Goal: Information Seeking & Learning: Learn about a topic

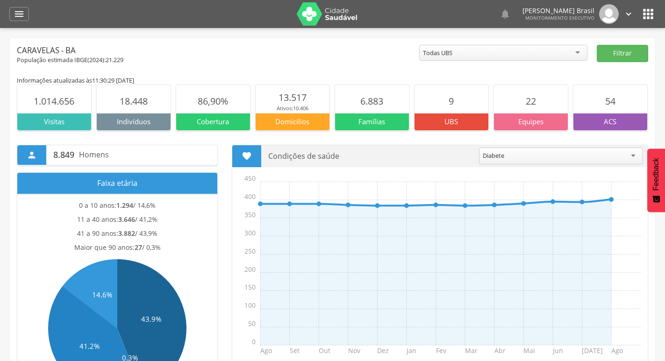
click at [652, 15] on icon "" at bounding box center [648, 14] width 15 height 15
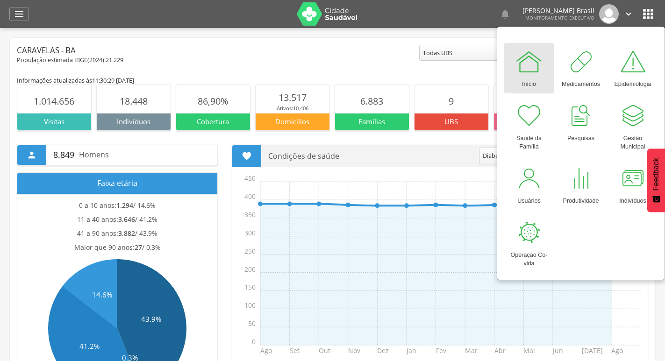
click at [652, 15] on icon "" at bounding box center [648, 14] width 15 height 15
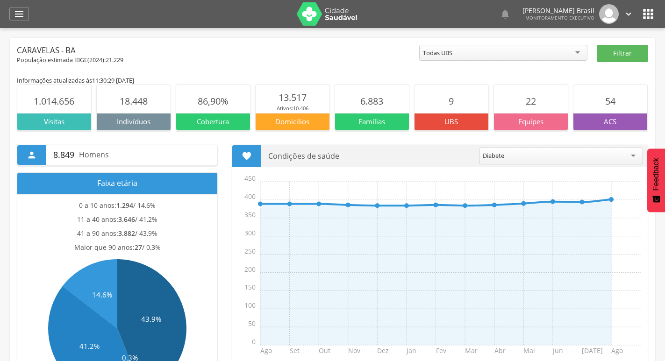
click at [630, 151] on div "Diabete" at bounding box center [561, 156] width 164 height 17
click at [648, 140] on div " 8.849 Homens Faixa etária 0 a 10 anos: 1.294 / 14,6% 11 a 40 anos: 3.646 / 41…" at bounding box center [332, 269] width 645 height 277
click at [585, 149] on div "Diabete" at bounding box center [561, 156] width 163 height 16
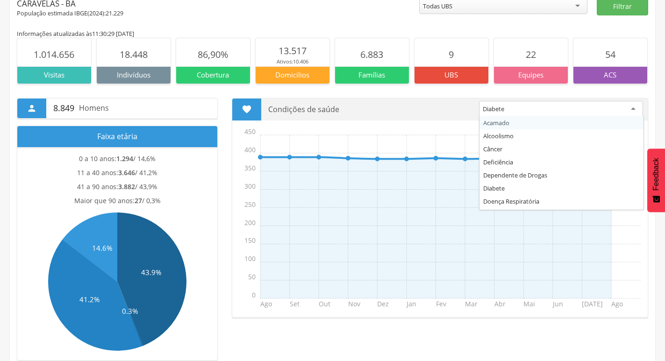
click at [586, 105] on div "Diabete" at bounding box center [561, 109] width 164 height 17
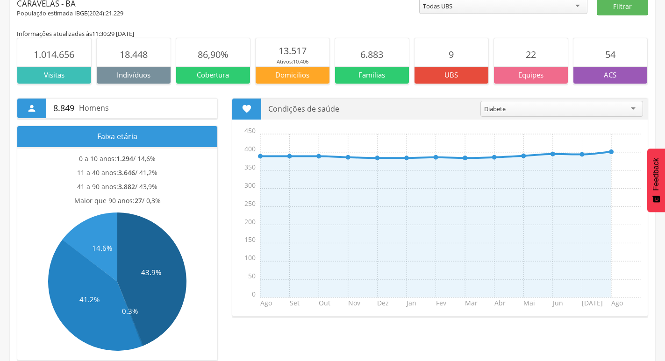
drag, startPoint x: 573, startPoint y: 107, endPoint x: 490, endPoint y: 109, distance: 83.2
click at [490, 109] on div "Diabete" at bounding box center [561, 109] width 163 height 16
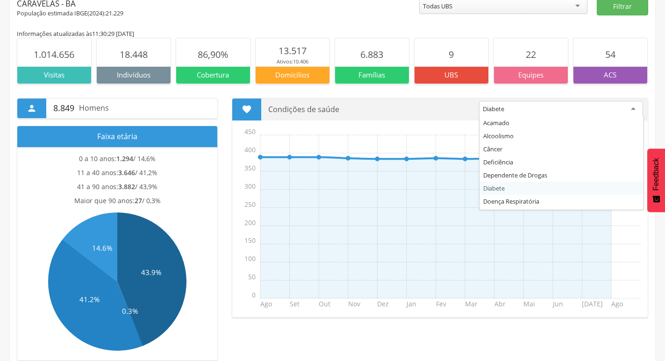
click at [461, 108] on p "Condições de saúde" at bounding box center [369, 110] width 203 height 22
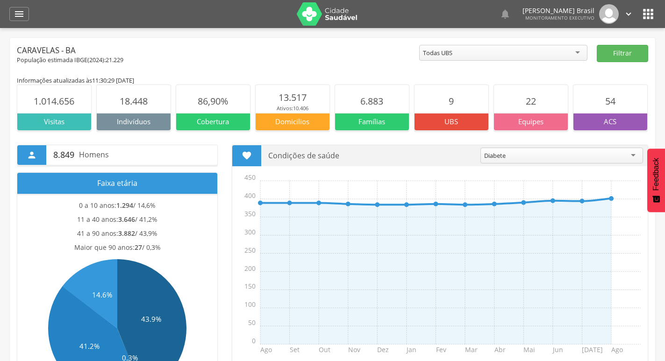
click at [583, 54] on div "Todas UBS" at bounding box center [503, 53] width 168 height 16
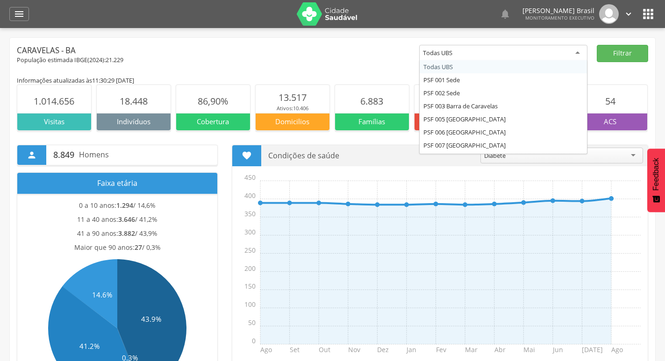
click at [372, 51] on div "Caravelas - BA" at bounding box center [218, 50] width 402 height 11
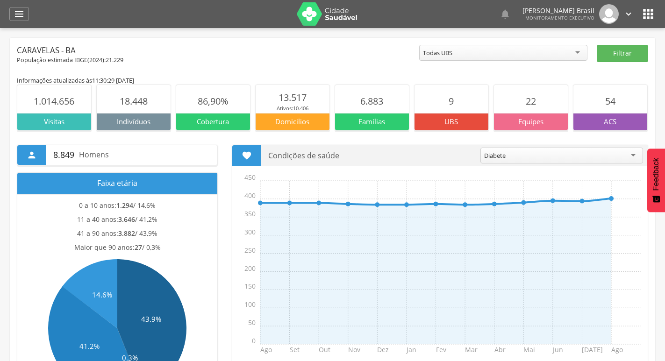
click at [146, 93] on section "18.448" at bounding box center [134, 99] width 74 height 28
click at [60, 99] on span "1.014.656" at bounding box center [54, 101] width 41 height 13
click at [110, 98] on section "18.448" at bounding box center [134, 99] width 74 height 28
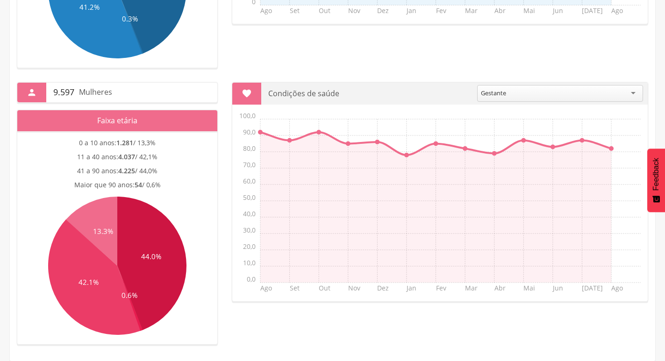
scroll to position [340, 0]
click at [117, 260] on icon at bounding box center [92, 230] width 52 height 69
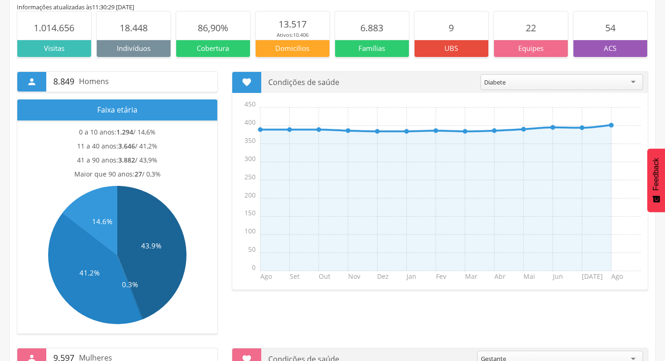
scroll to position [0, 0]
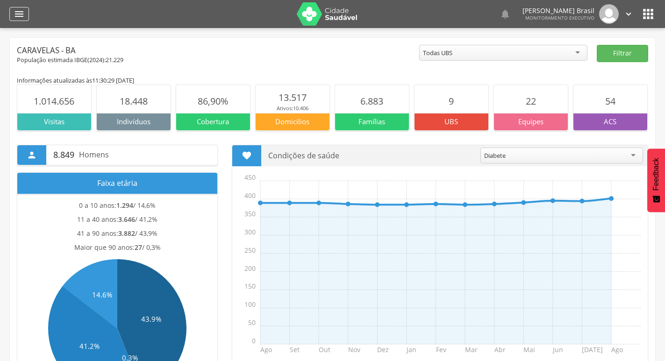
click at [21, 21] on div "" at bounding box center [19, 14] width 20 height 14
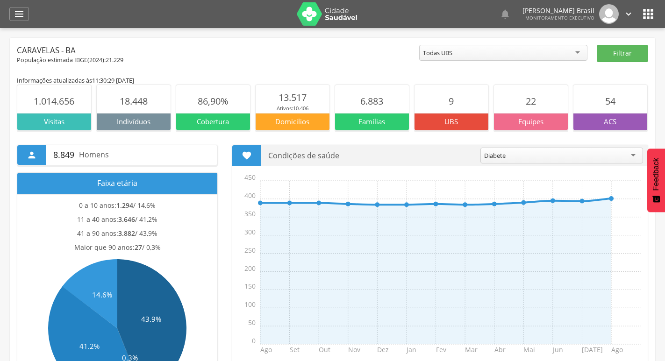
click at [645, 20] on icon "" at bounding box center [648, 14] width 15 height 15
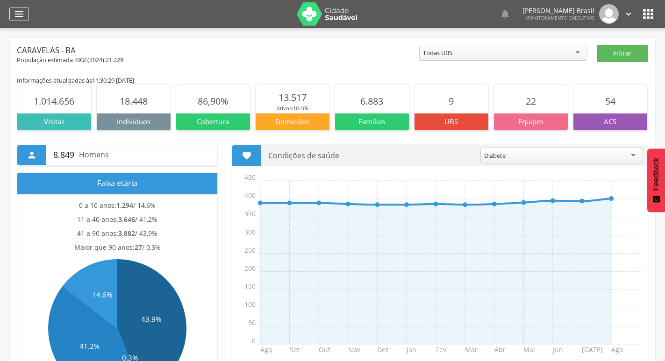
click at [15, 9] on icon "" at bounding box center [19, 13] width 11 height 11
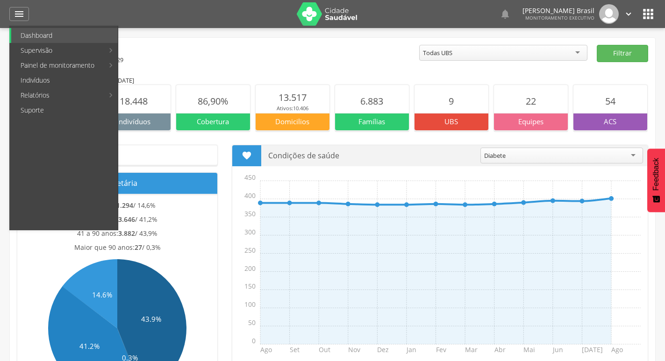
click at [300, 50] on div "Caravelas - BA" at bounding box center [218, 50] width 402 height 11
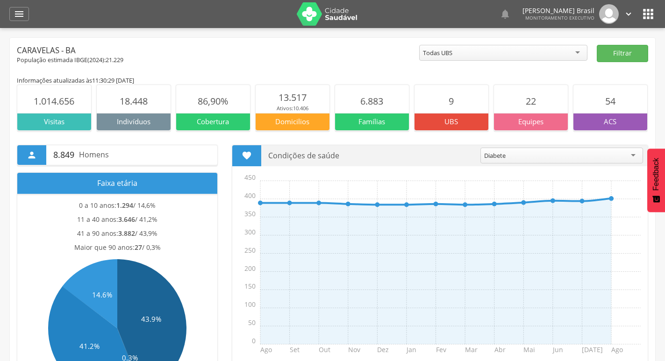
click at [568, 53] on div "Todas UBS" at bounding box center [503, 53] width 168 height 16
click at [633, 53] on button "Filtrar" at bounding box center [622, 53] width 51 height 17
